Goal: Information Seeking & Learning: Learn about a topic

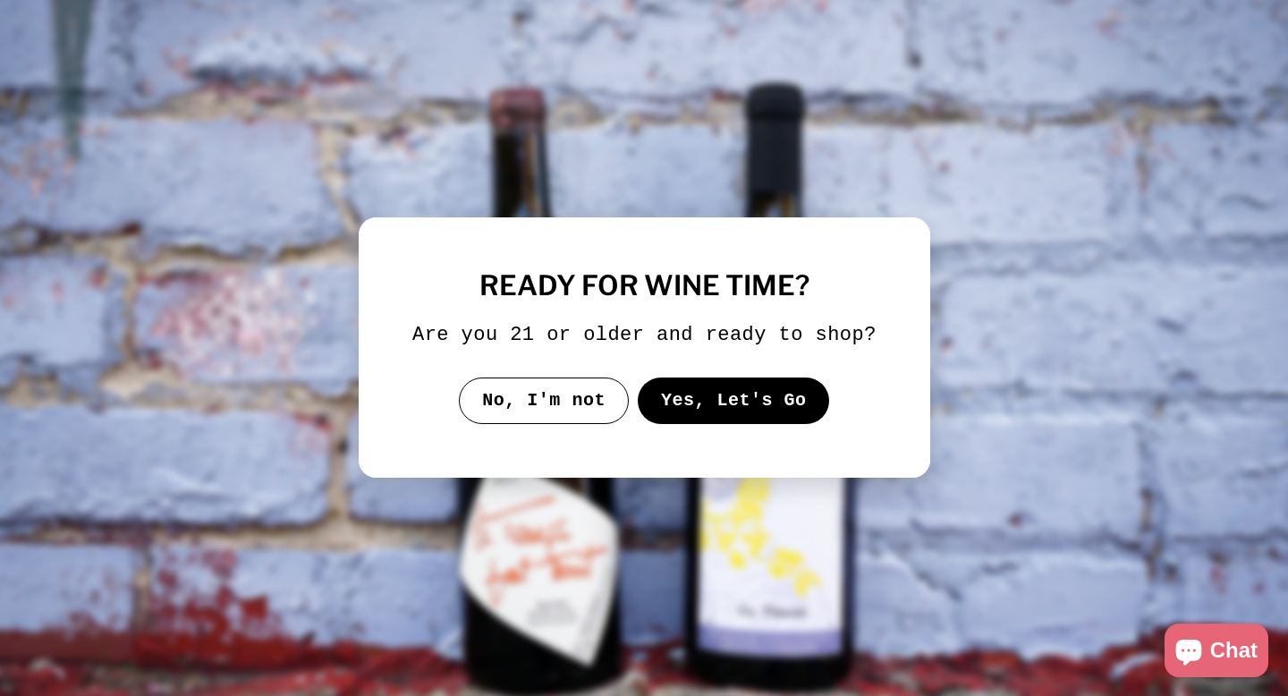
click at [706, 418] on button "Yes, Let's Go" at bounding box center [733, 400] width 192 height 46
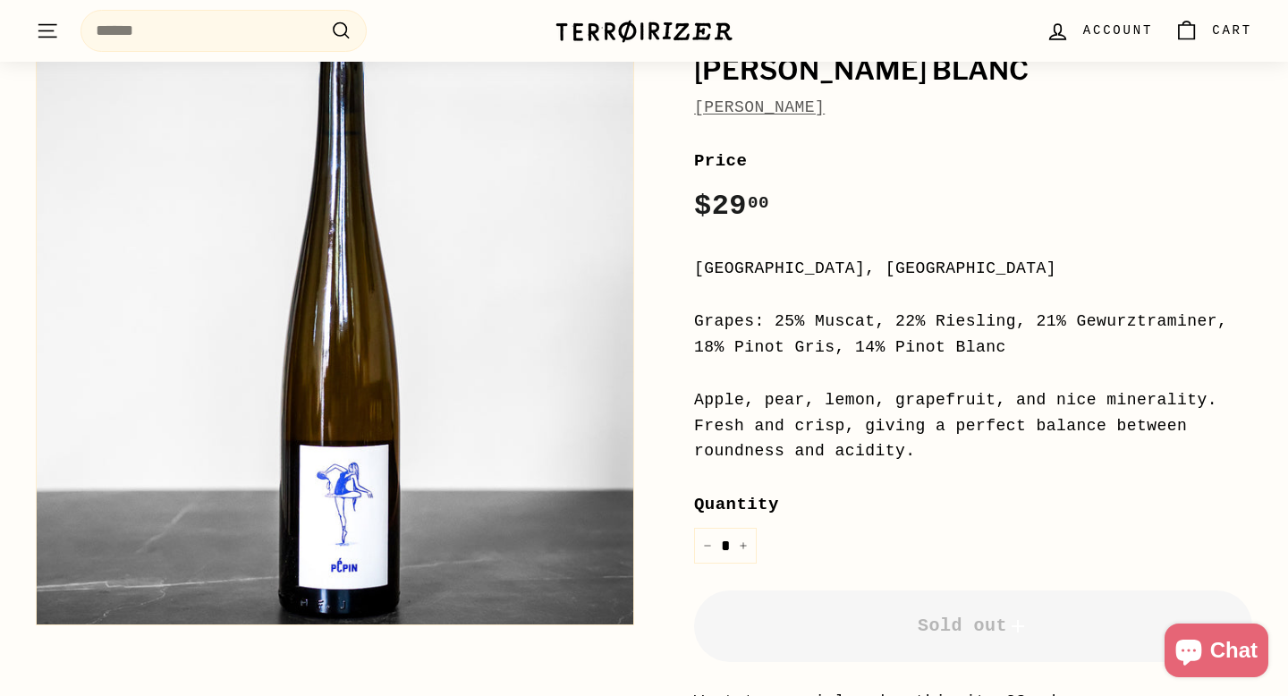
scroll to position [303, 0]
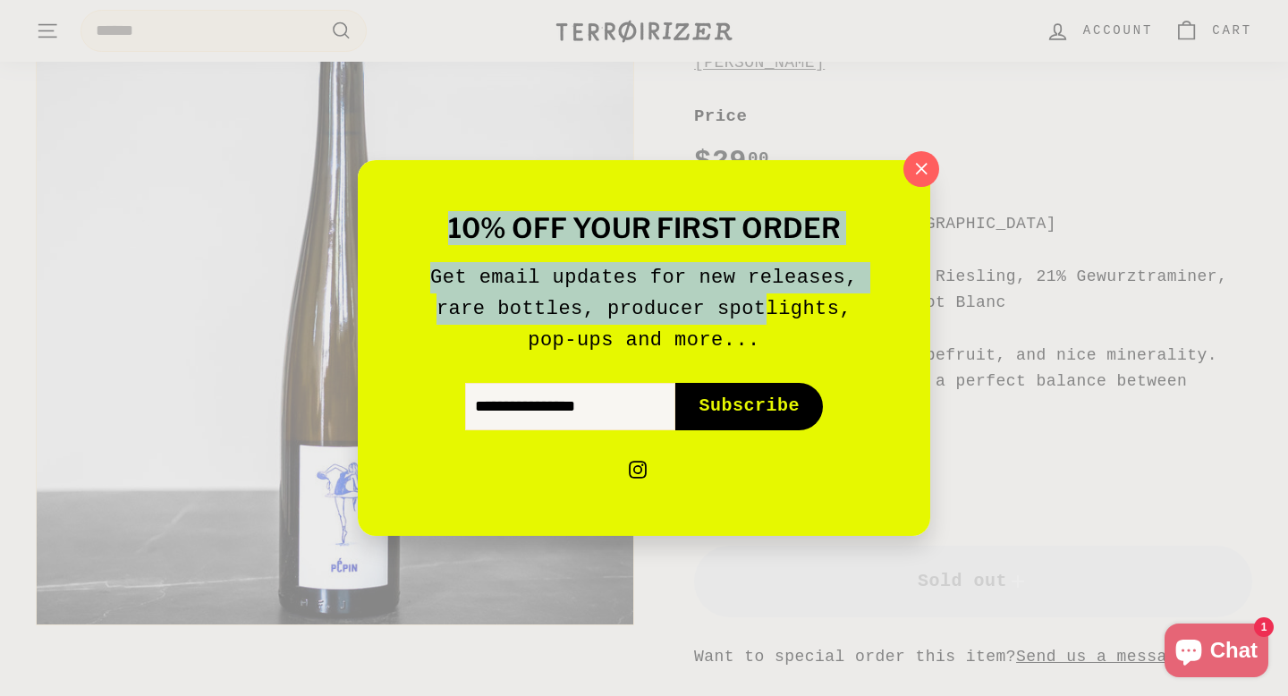
drag, startPoint x: 1011, startPoint y: 302, endPoint x: 767, endPoint y: 295, distance: 244.2
click at [767, 295] on div "10% off your first order Get email updates for new releases, rare bottles, prod…" at bounding box center [644, 348] width 1288 height 696
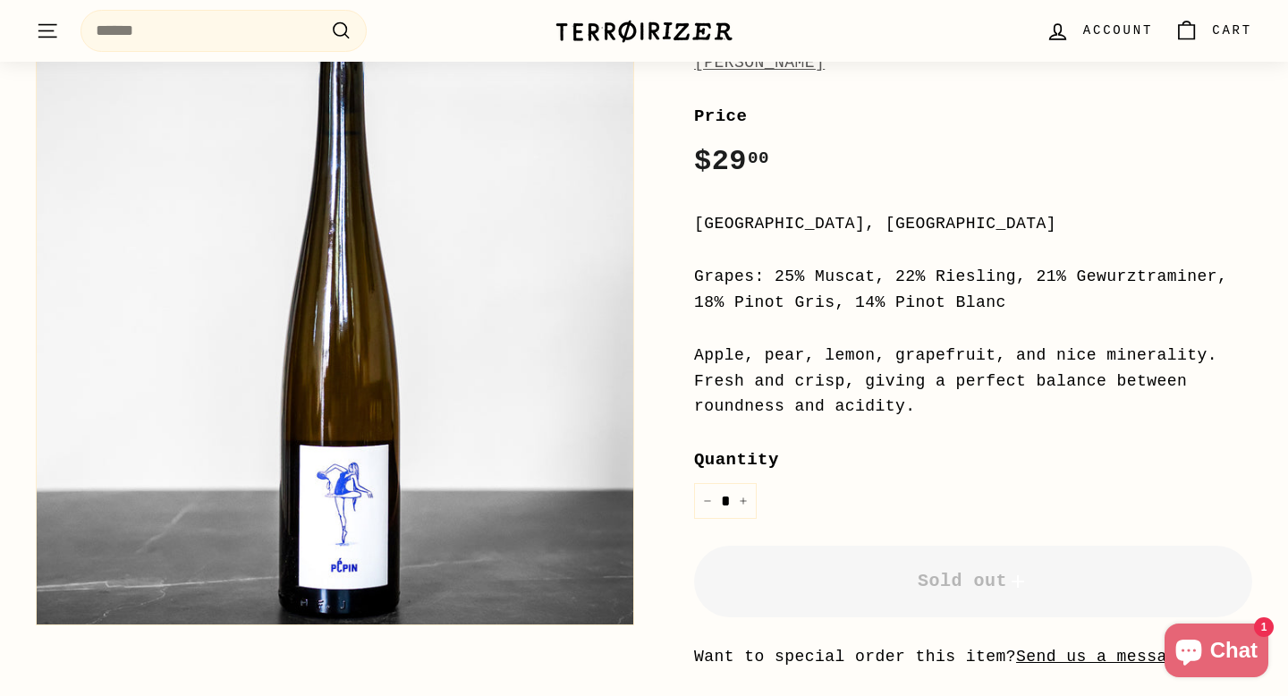
drag, startPoint x: 1039, startPoint y: 301, endPoint x: 774, endPoint y: 278, distance: 265.7
click at [774, 278] on div "Grapes: 25% Muscat, 22% Riesling, 21% Gewurztraminer, 18% Pinot Gris, 14% Pinot…" at bounding box center [973, 290] width 558 height 52
copy div "25% Muscat, 22% Riesling, 21% Gewurztraminer, 18% Pinot Gris, 14% Pinot Blanc"
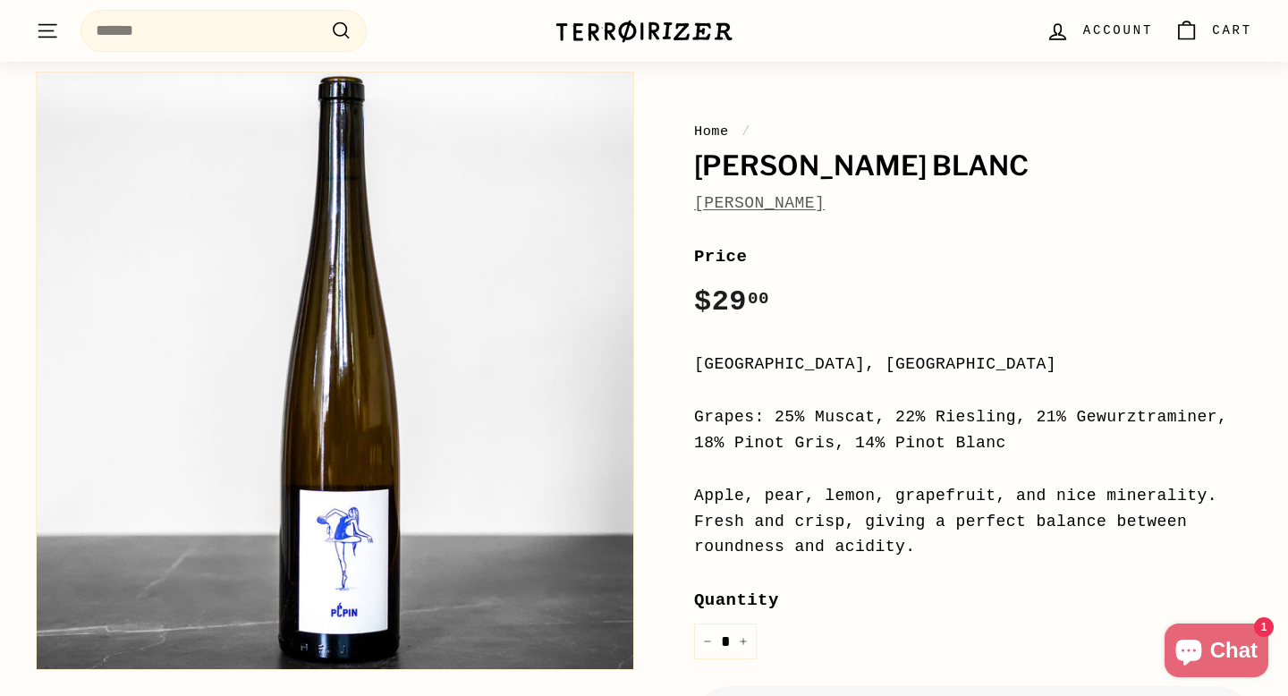
scroll to position [162, 0]
drag, startPoint x: 917, startPoint y: 544, endPoint x: 700, endPoint y: 497, distance: 222.2
click at [700, 497] on div "Apple, pear, lemon, grapefruit, and nice minerality. Fresh and crisp, giving a …" at bounding box center [973, 522] width 558 height 77
copy div "pple, pear, lemon, grapefruit, and nice minerality. Fresh and crisp, giving a p…"
